Goal: Obtain resource: Download file/media

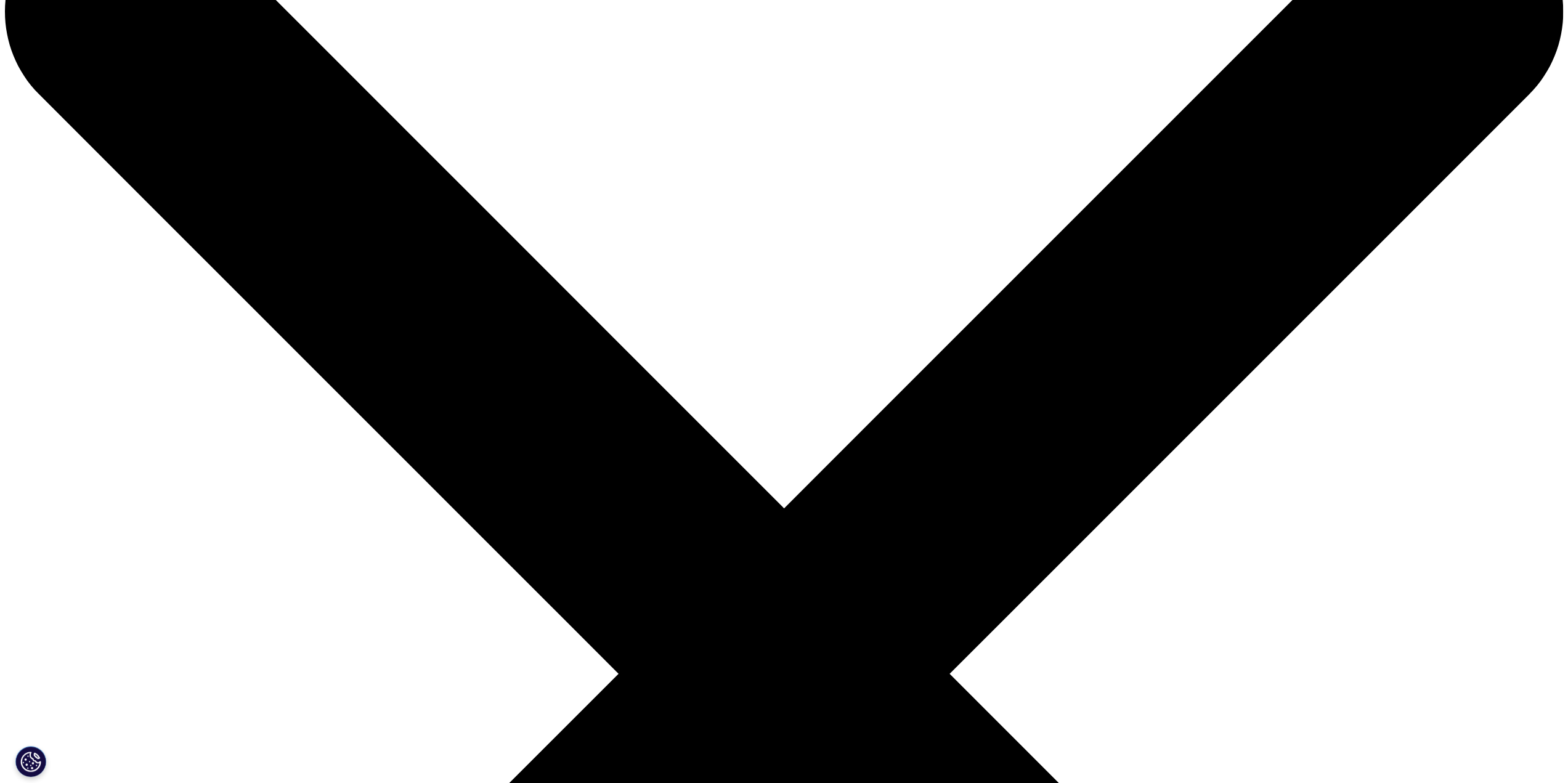
scroll to position [134, 727]
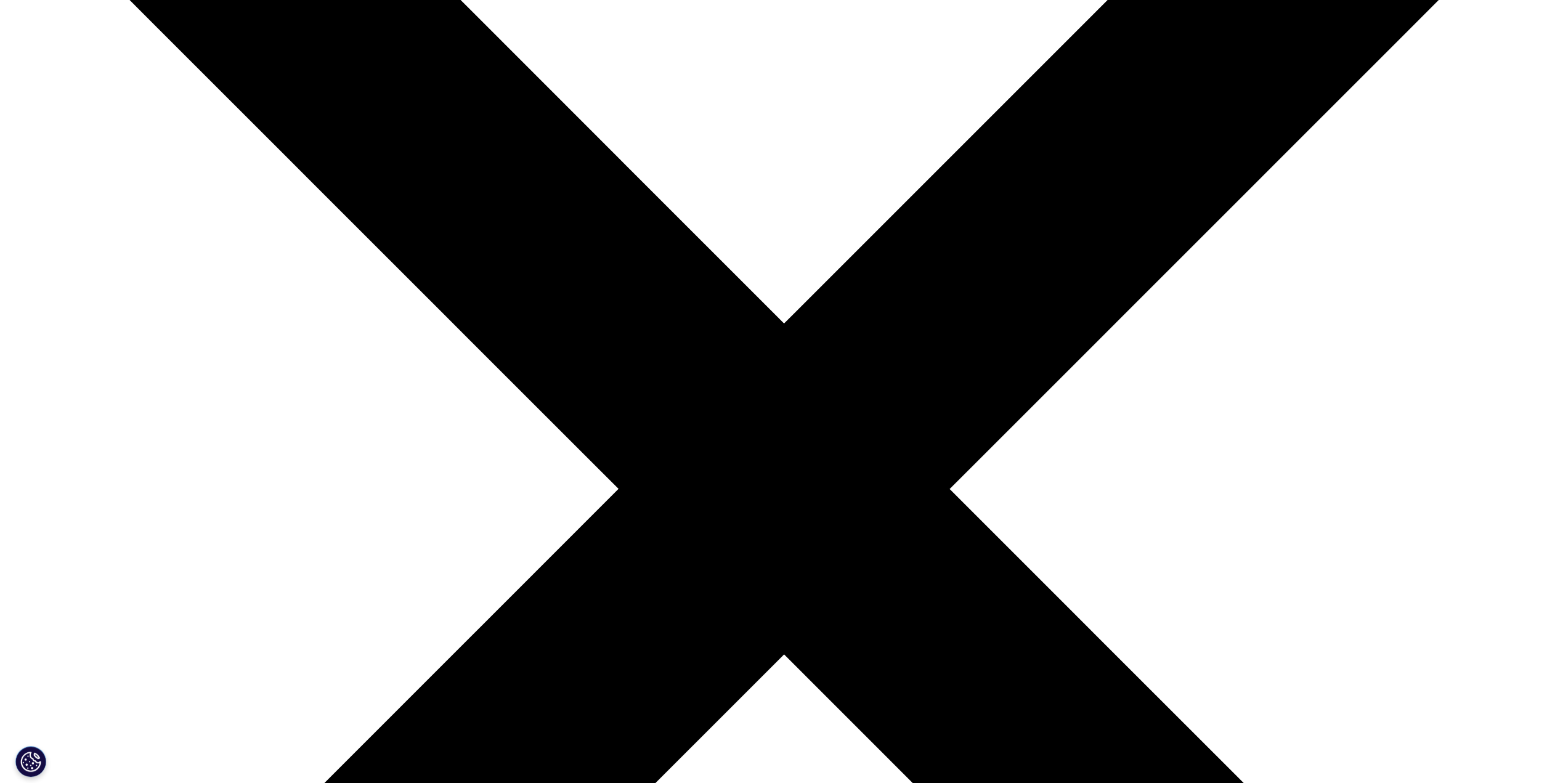
type input "Bo"
type input "Bao"
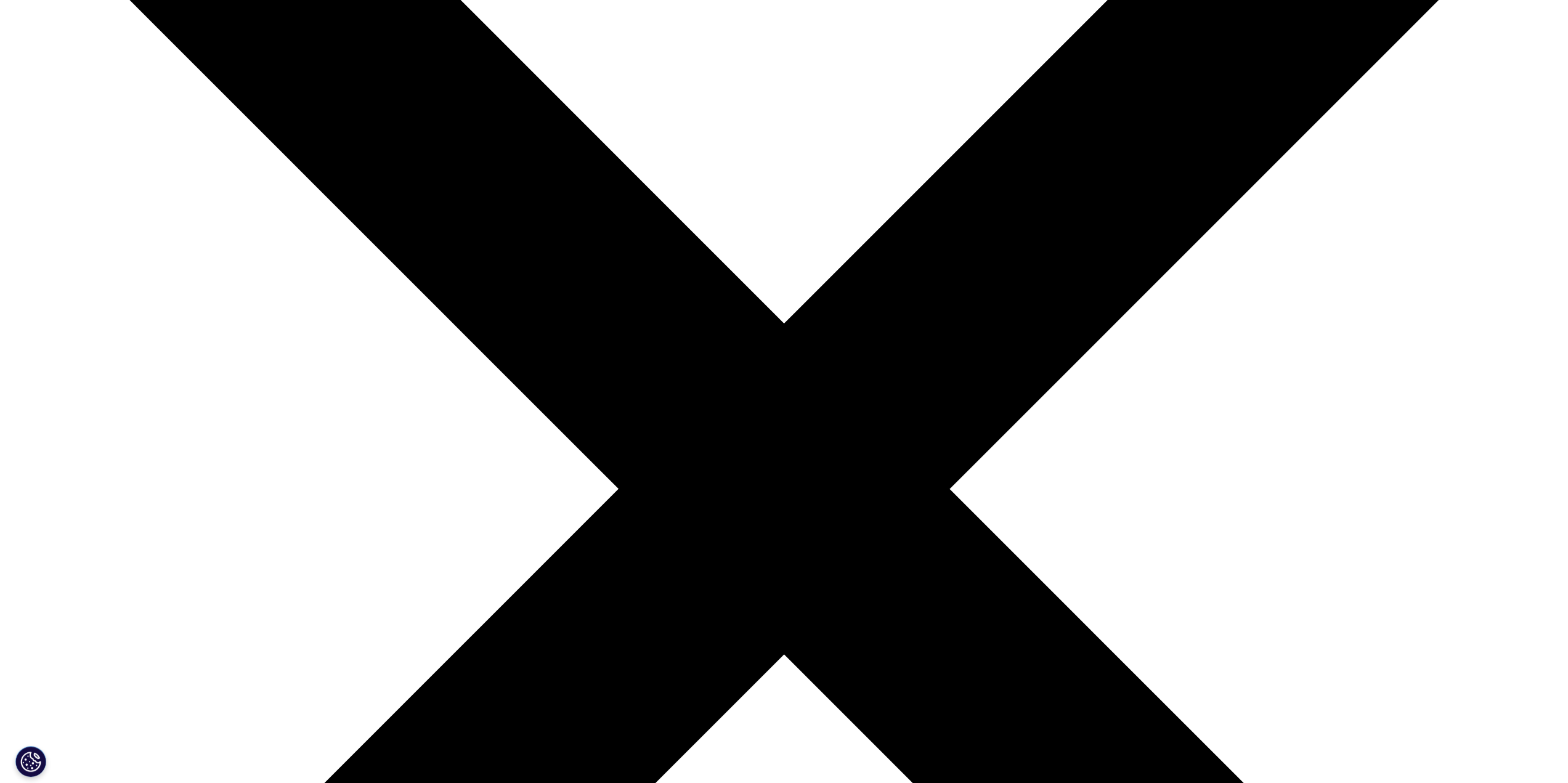
type input "bo.bao@gilead.com"
type input "Associate Director"
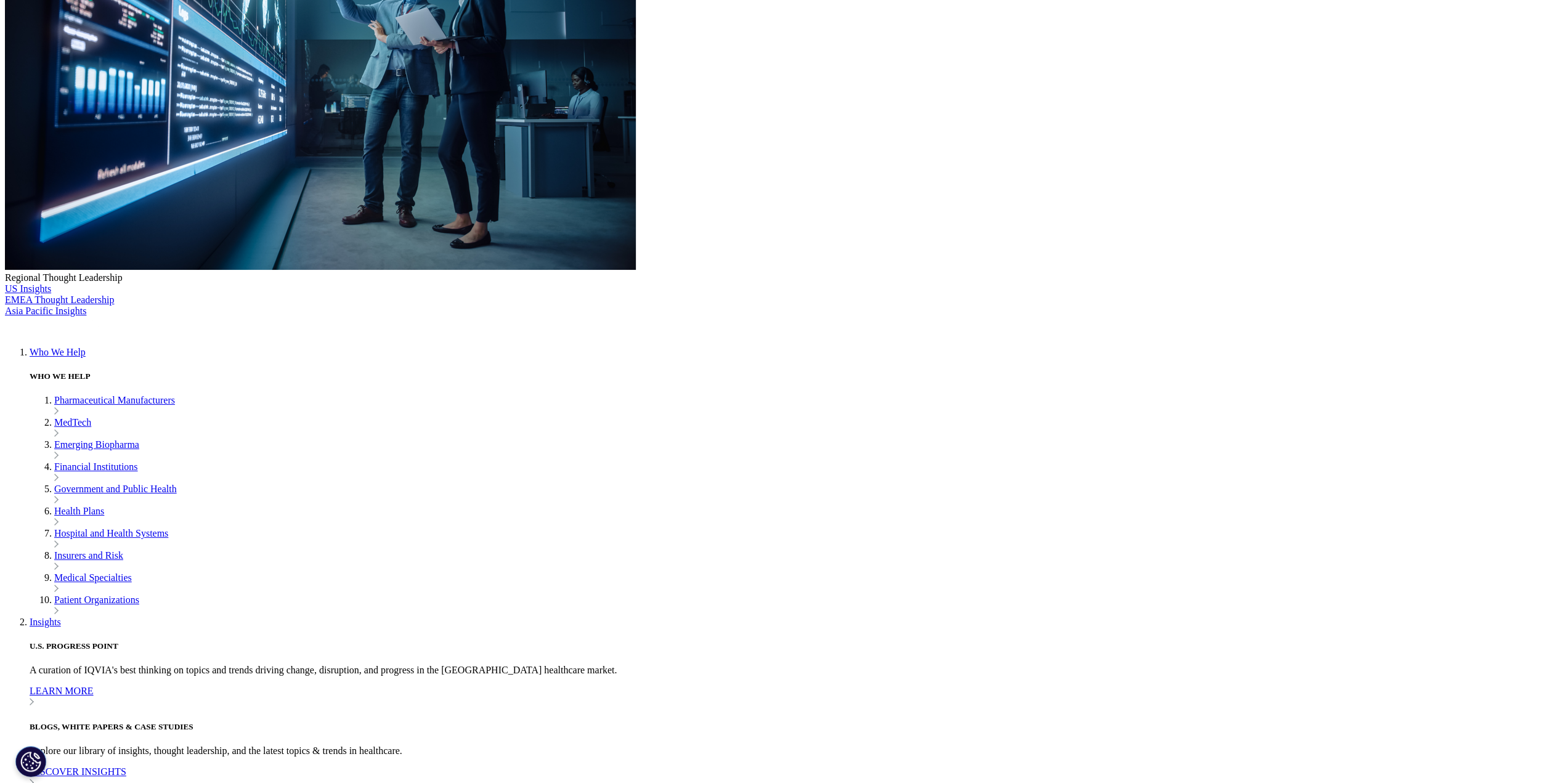
type input "Gilead Sciences"
select select "[GEOGRAPHIC_DATA]"
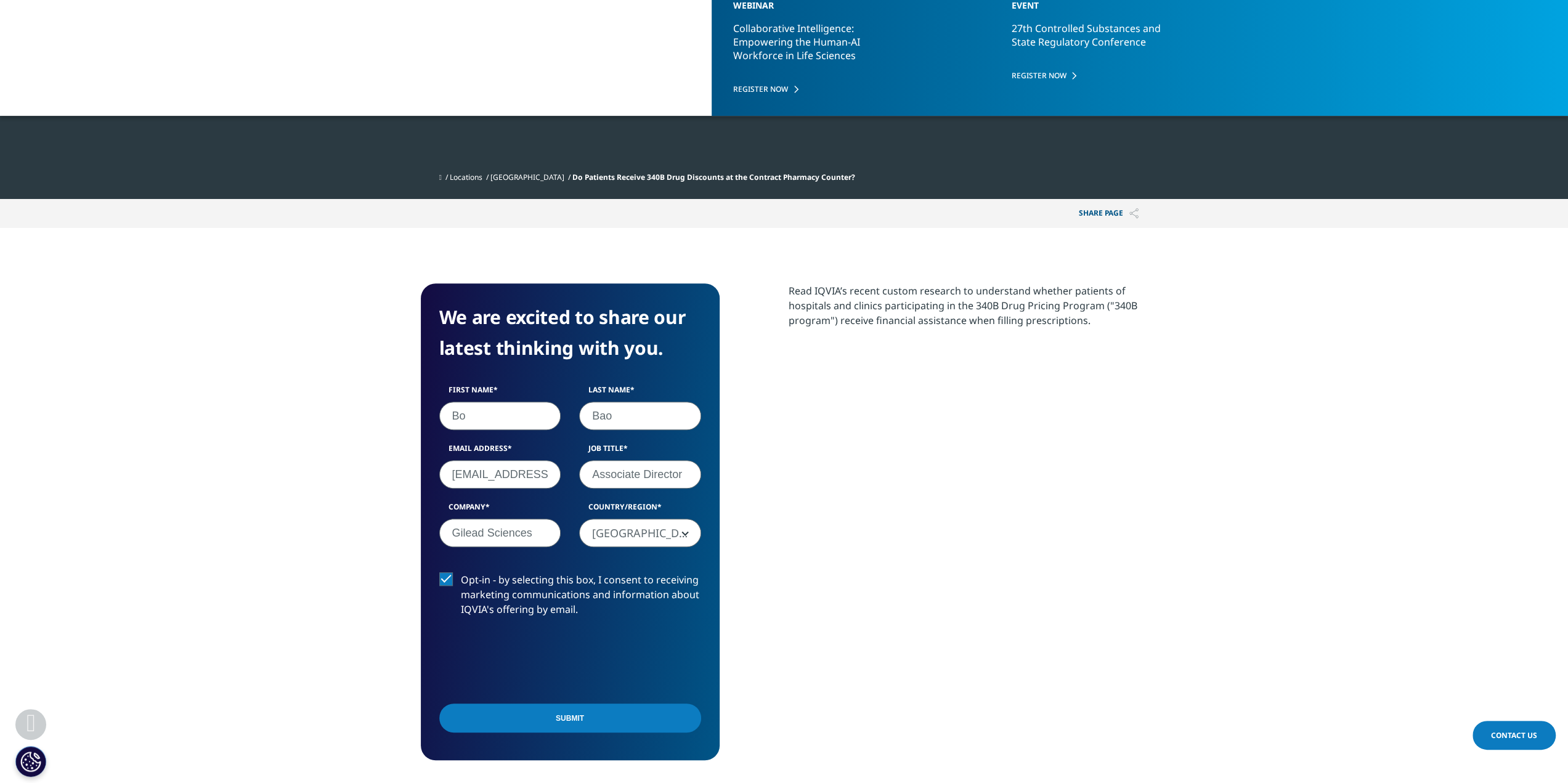
click at [450, 582] on label "Opt-in - by selecting this box, I consent to receiving marketing communications…" at bounding box center [570, 597] width 262 height 51
click at [461, 572] on input "Opt-in - by selecting this box, I consent to receiving marketing communications…" at bounding box center [461, 572] width 0 height 0
click at [511, 709] on input "Submit" at bounding box center [570, 718] width 262 height 29
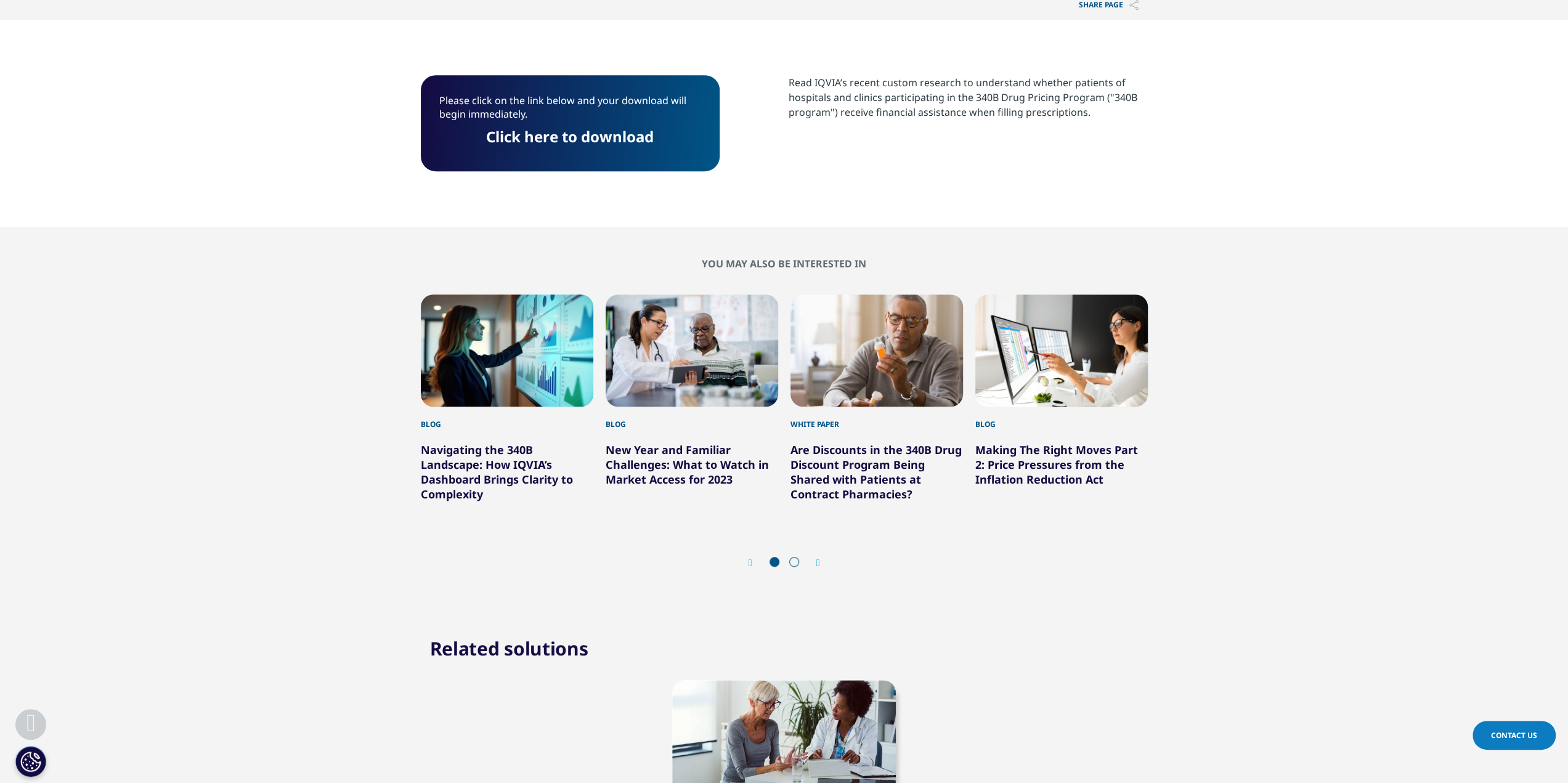
scroll to position [425, 0]
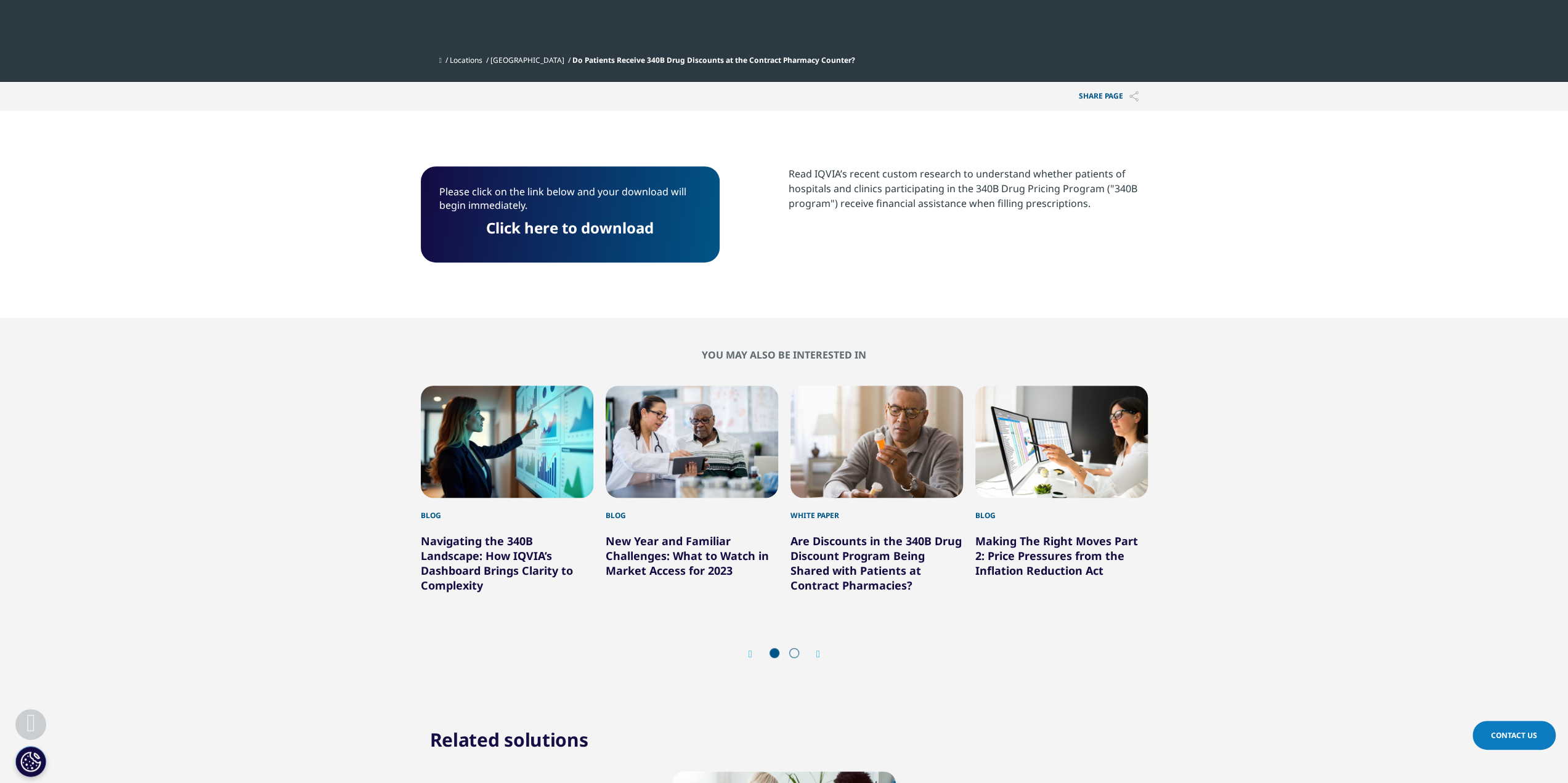
click at [592, 224] on link "Click here to download" at bounding box center [569, 227] width 167 height 20
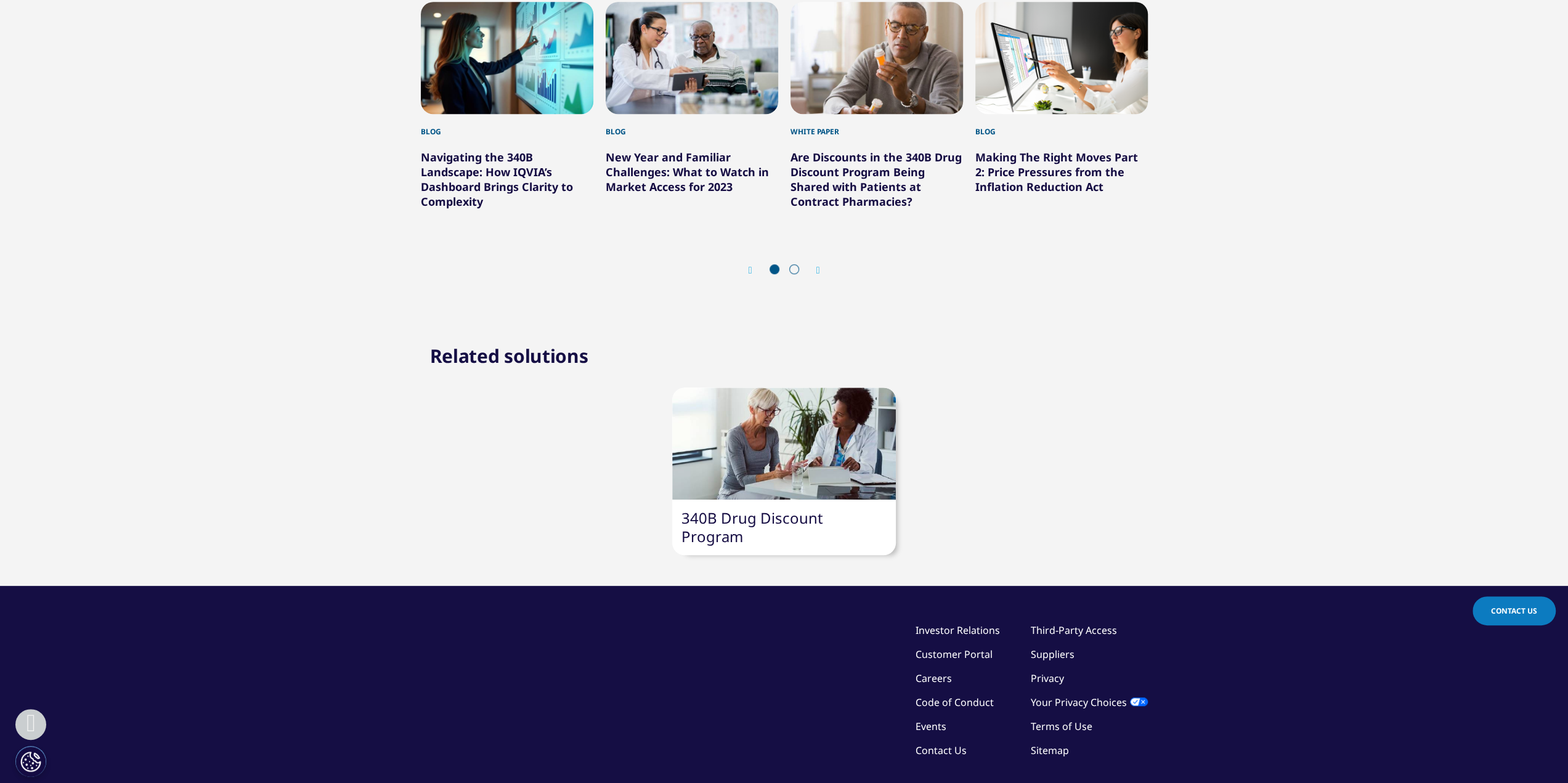
scroll to position [856, 0]
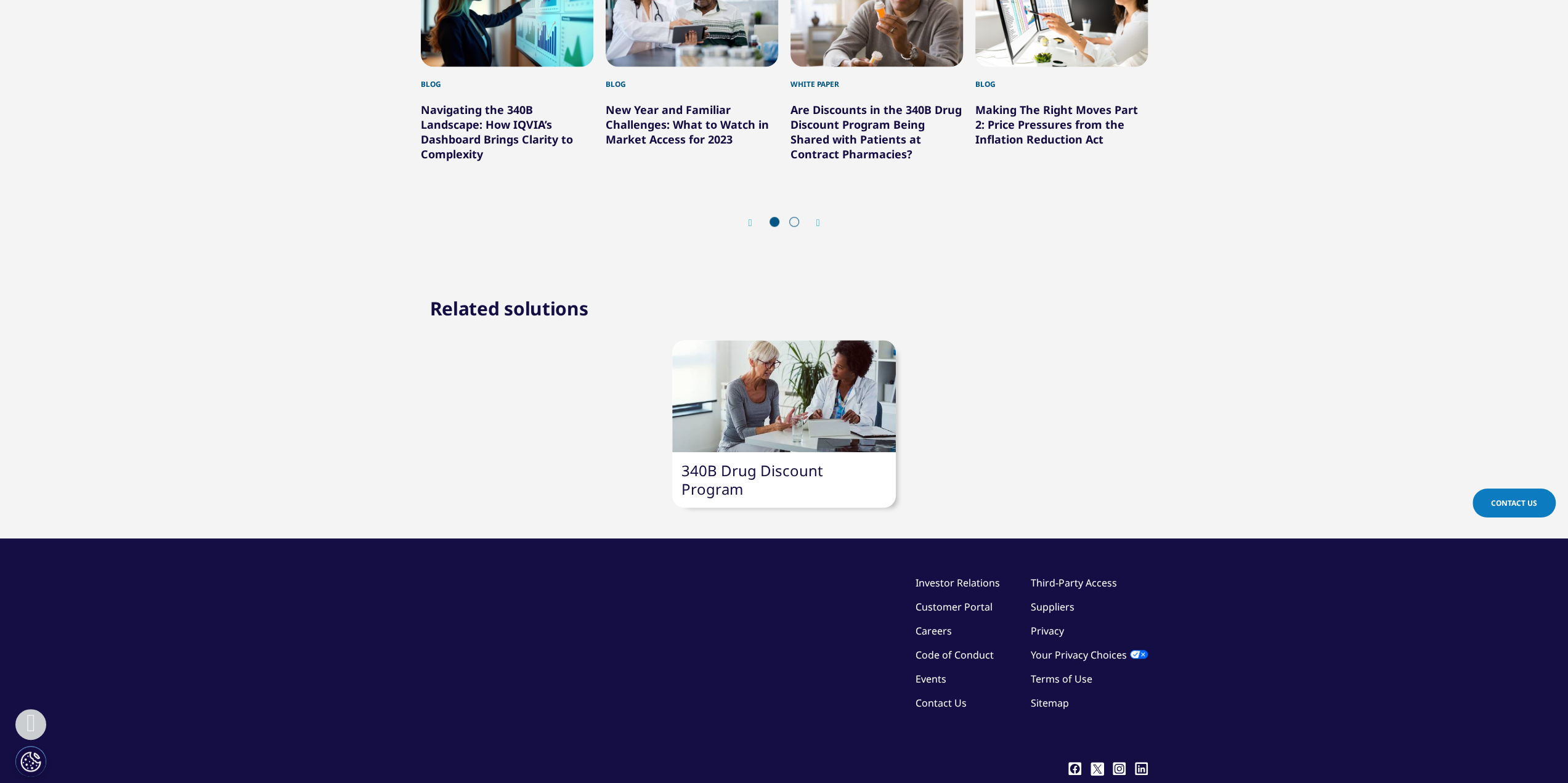
click at [809, 487] on div "340B Drug Discount Program" at bounding box center [783, 479] width 224 height 56
click at [814, 477] on link "340B Drug Discount Program" at bounding box center [752, 479] width 142 height 39
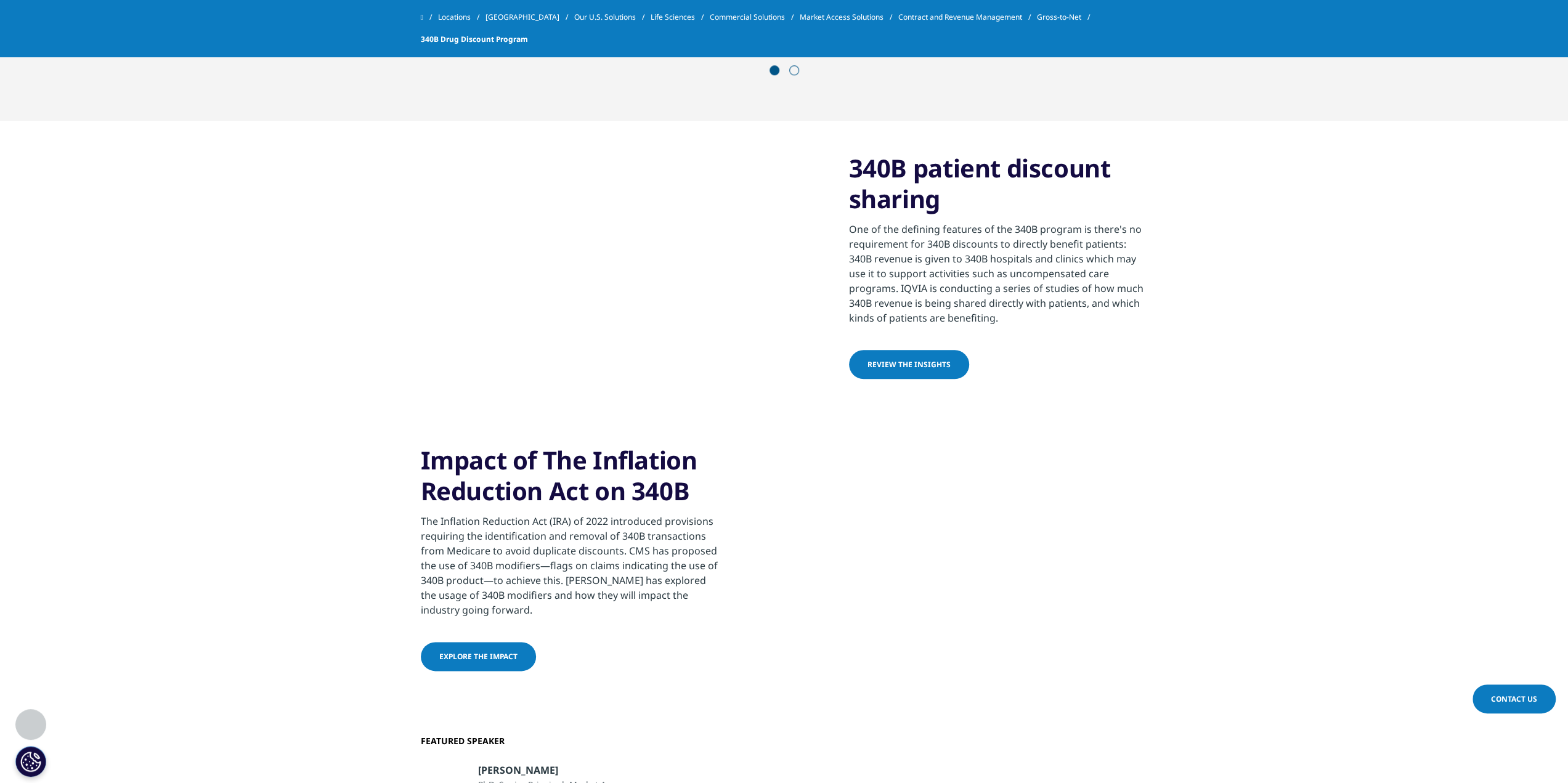
scroll to position [1293, 0]
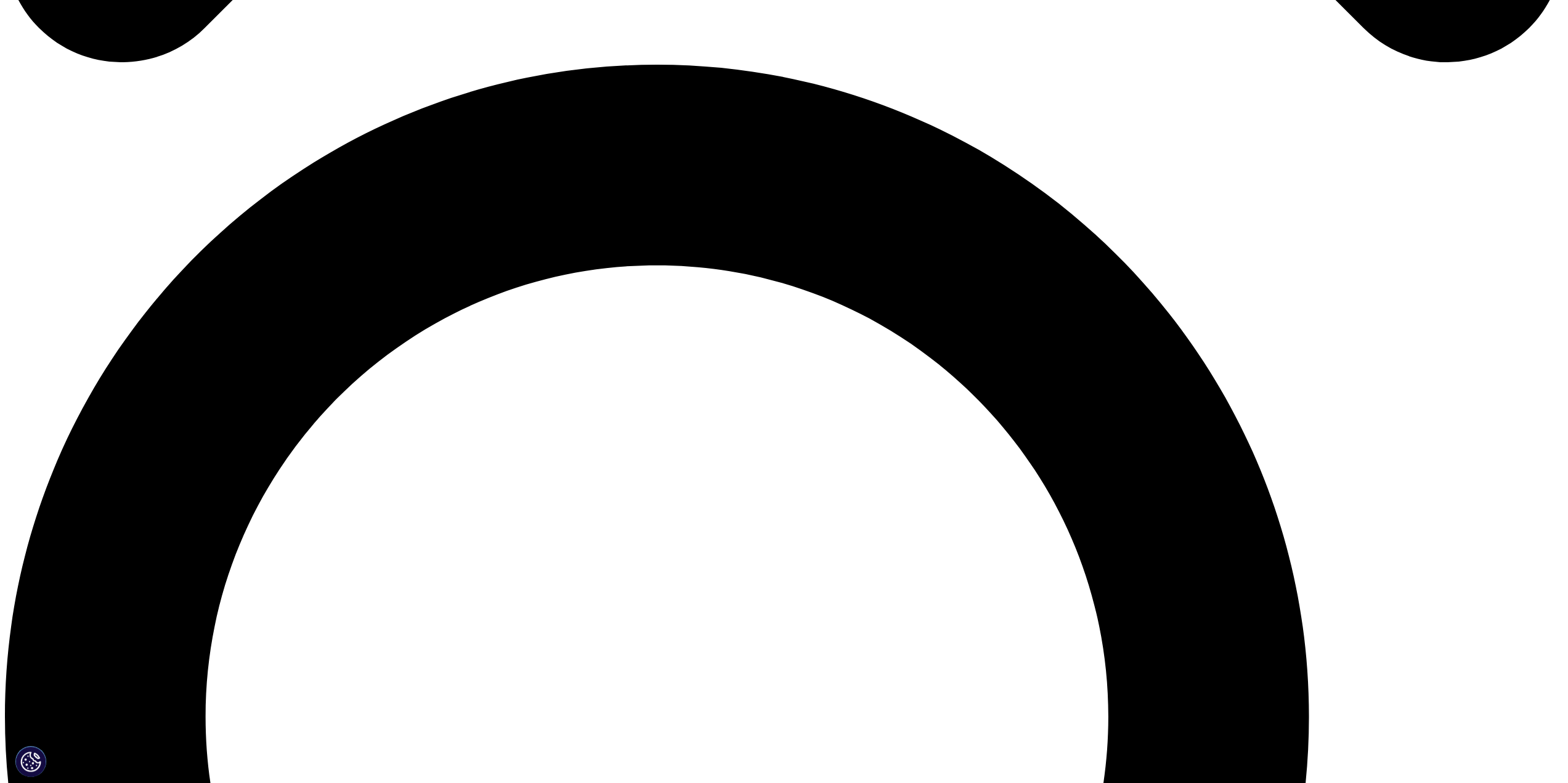
scroll to position [1541, 0]
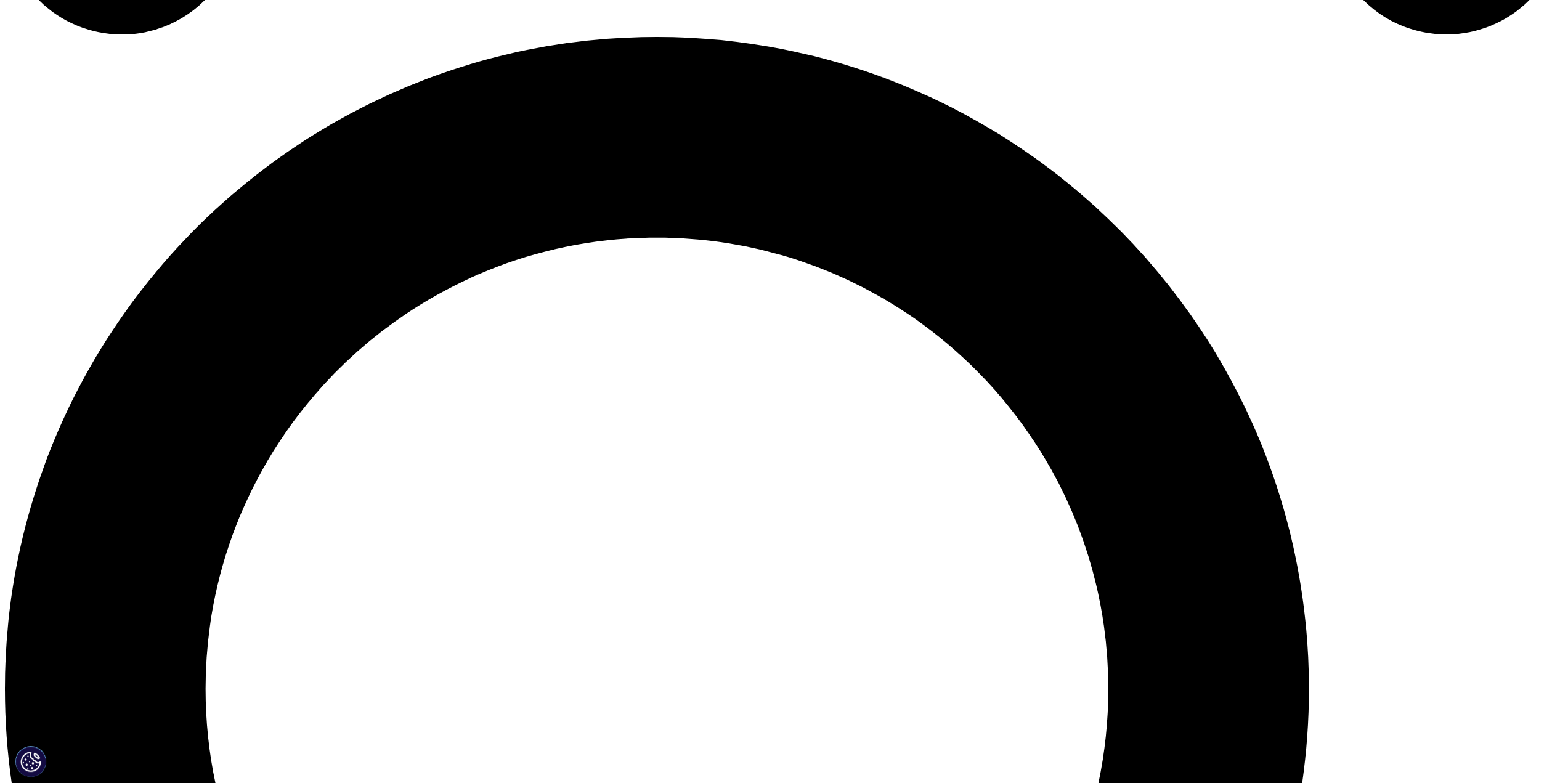
drag, startPoint x: 472, startPoint y: 178, endPoint x: 535, endPoint y: 180, distance: 63.0
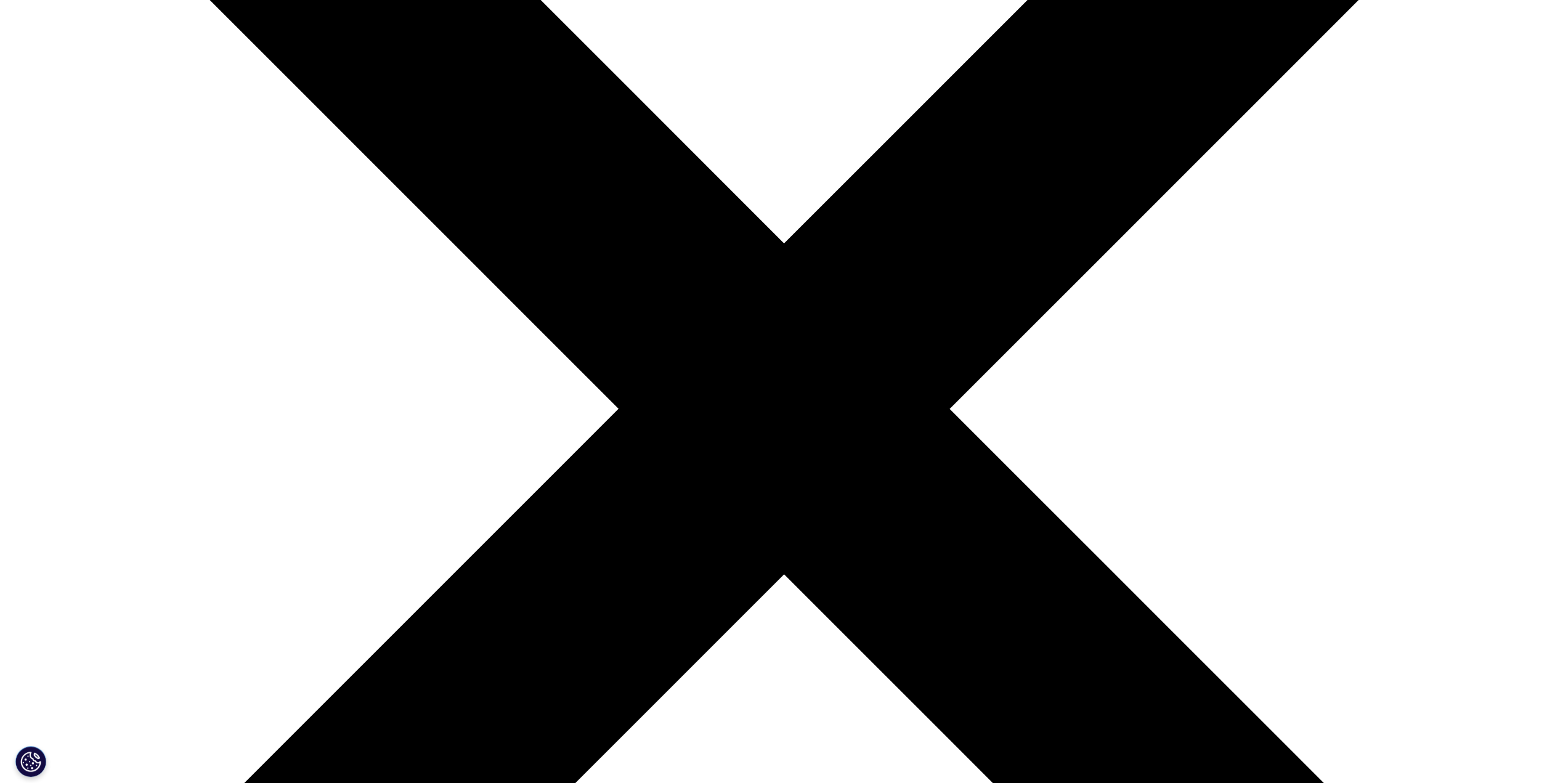
scroll to position [431, 0]
